Goal: Task Accomplishment & Management: Manage account settings

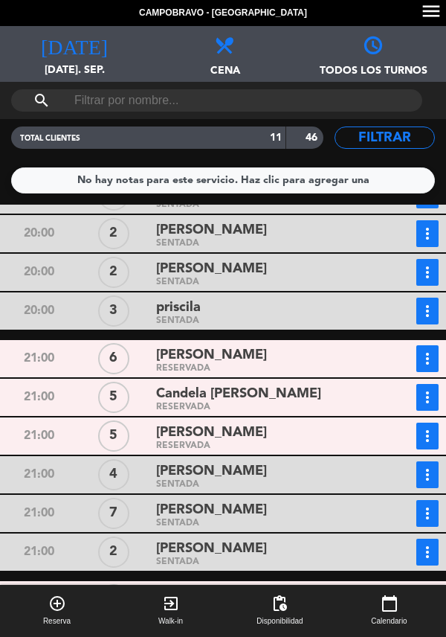
scroll to position [71, 0]
click at [423, 427] on icon "more_vert" at bounding box center [428, 436] width 18 height 18
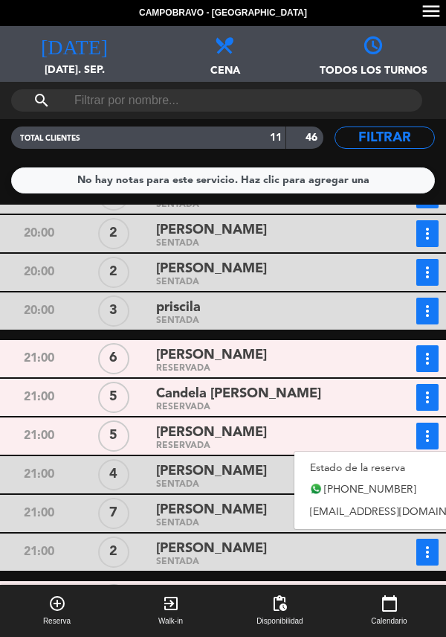
click at [401, 457] on link "Estado de la reserva" at bounding box center [399, 468] width 208 height 22
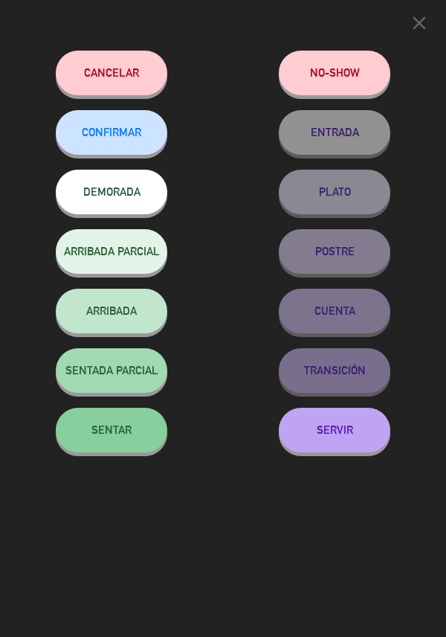
click at [124, 445] on button "SENTAR" at bounding box center [112, 430] width 112 height 45
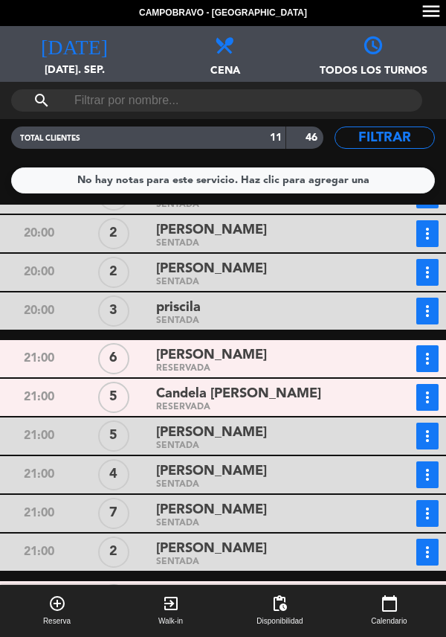
click at [438, 345] on button "more_vert" at bounding box center [428, 358] width 22 height 27
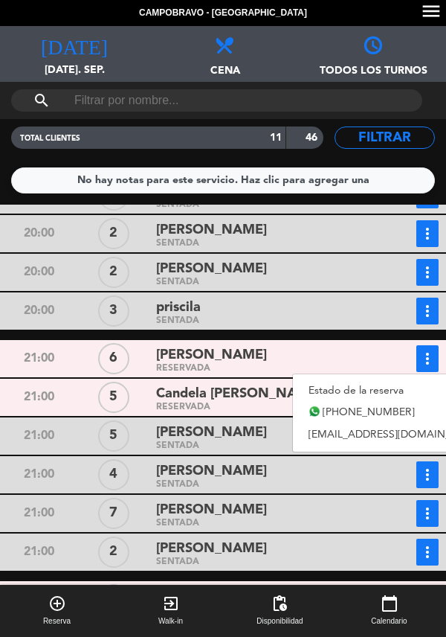
click at [417, 402] on link "[PHONE_NUMBER]" at bounding box center [397, 413] width 208 height 22
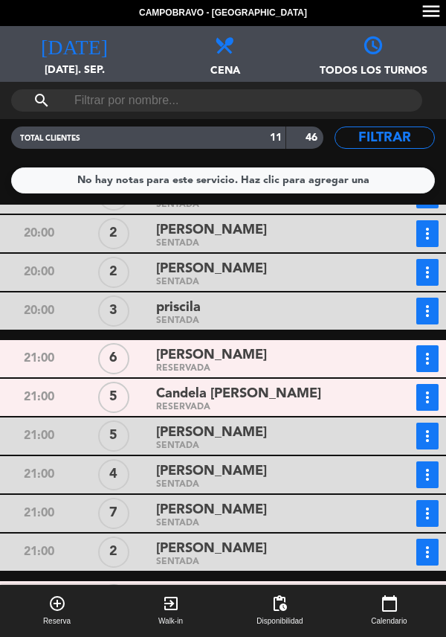
click at [436, 345] on button "more_vert" at bounding box center [428, 358] width 22 height 27
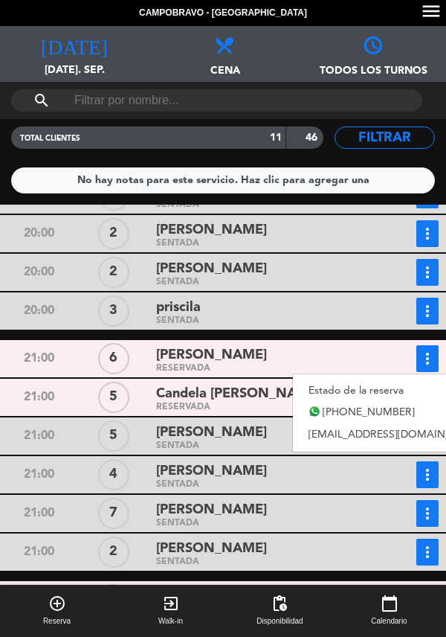
click at [417, 379] on link "Estado de la reserva" at bounding box center [397, 390] width 208 height 22
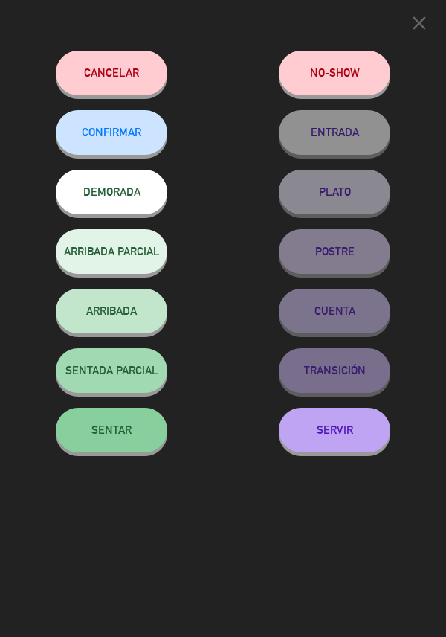
click at [101, 449] on button "SENTAR" at bounding box center [112, 430] width 112 height 45
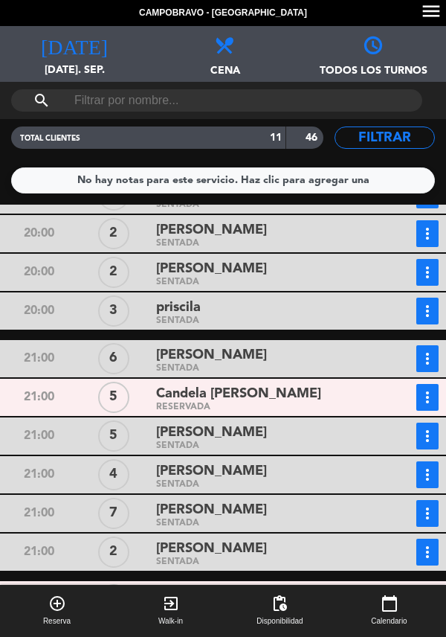
click at [428, 384] on button "more_vert" at bounding box center [428, 397] width 22 height 27
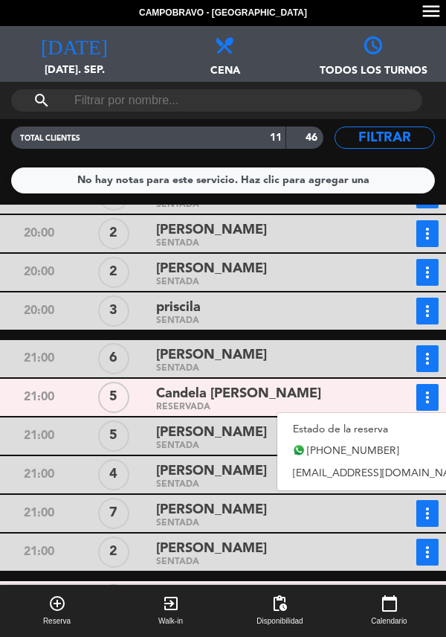
click at [379, 418] on link "Estado de la reserva" at bounding box center [382, 429] width 208 height 22
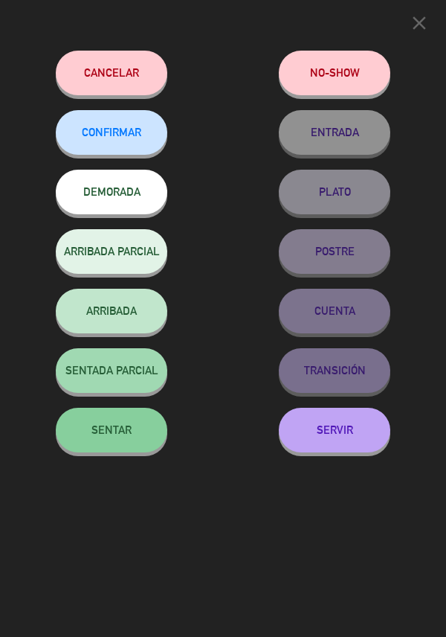
click at [152, 437] on button "SENTAR" at bounding box center [112, 430] width 112 height 45
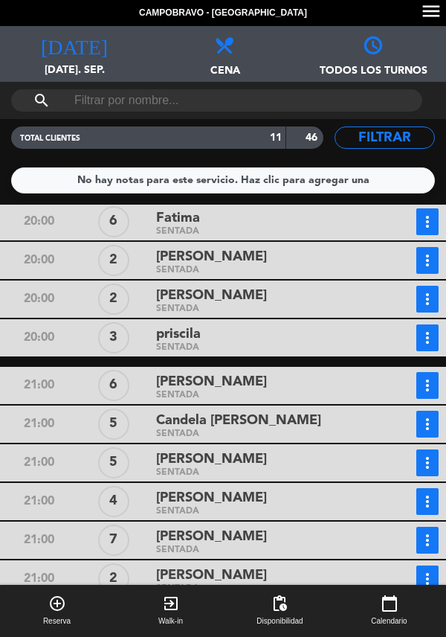
scroll to position [0, 0]
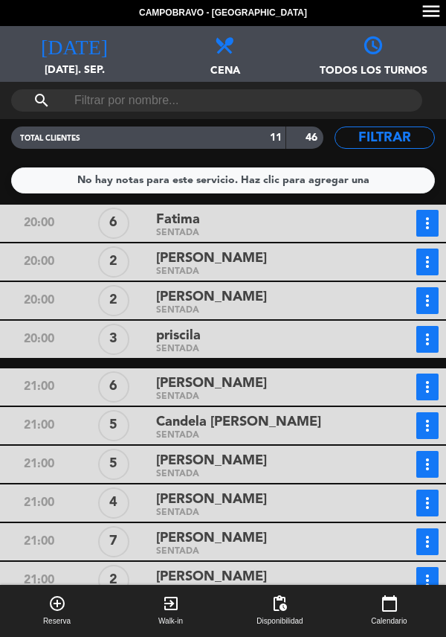
click at [369, 287] on div "[PERSON_NAME]" at bounding box center [263, 297] width 214 height 20
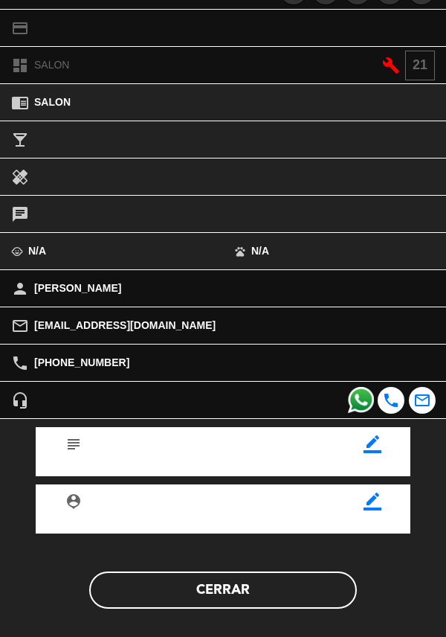
scroll to position [155, 0]
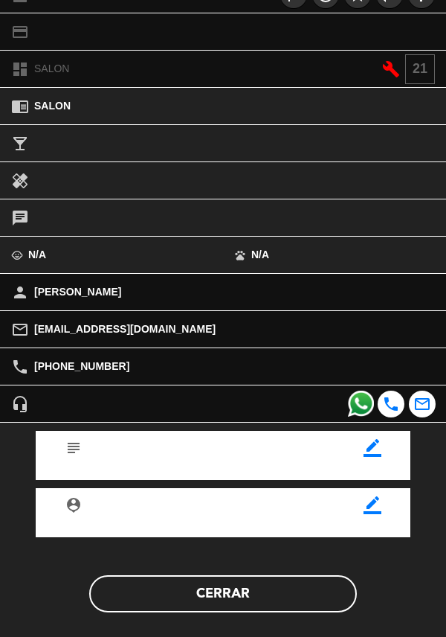
click at [158, 588] on button "Cerrar" at bounding box center [223, 593] width 268 height 37
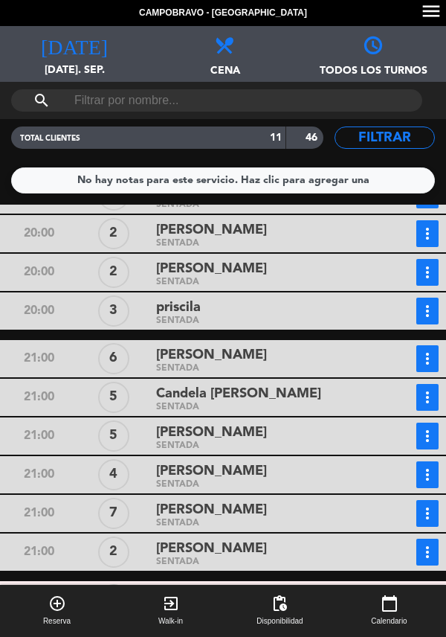
scroll to position [71, 0]
click at [421, 586] on button "more_vert" at bounding box center [428, 599] width 22 height 27
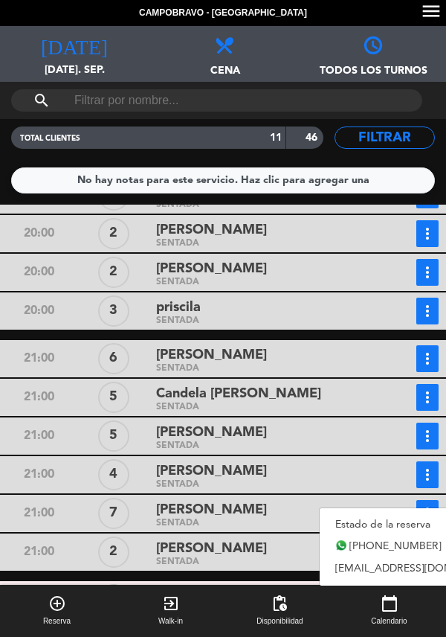
click at [392, 513] on link "Estado de la reserva" at bounding box center [424, 524] width 208 height 22
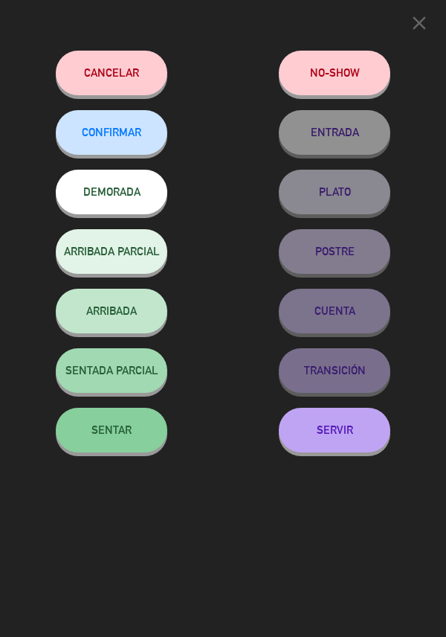
click at [135, 446] on button "SENTAR" at bounding box center [112, 430] width 112 height 45
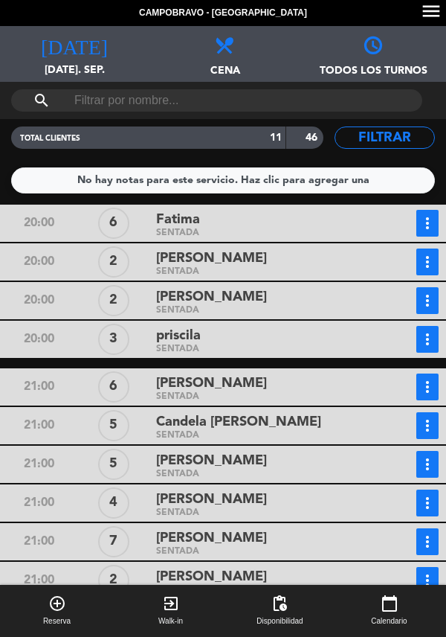
scroll to position [26, 0]
